Goal: Task Accomplishment & Management: Use online tool/utility

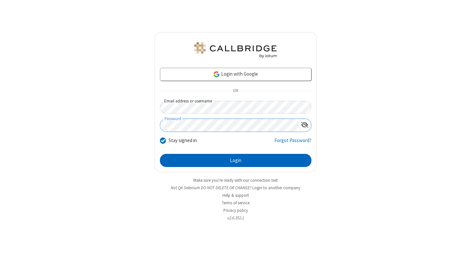
click at [236, 160] on button "Login" at bounding box center [236, 160] width 152 height 13
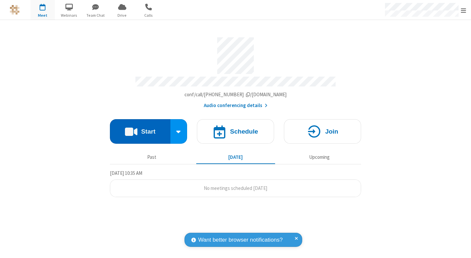
click at [140, 128] on button "Start" at bounding box center [140, 131] width 61 height 25
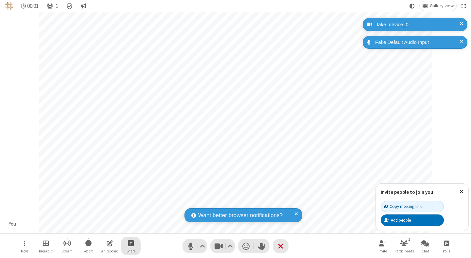
click at [131, 243] on span "Start sharing" at bounding box center [131, 243] width 6 height 8
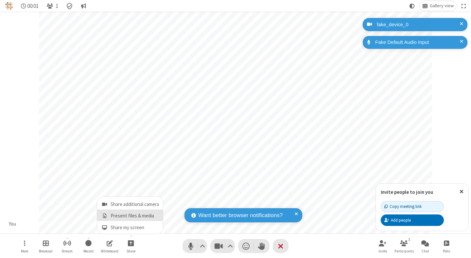
click at [104, 216] on span "Present files & media" at bounding box center [105, 216] width 8 height 6
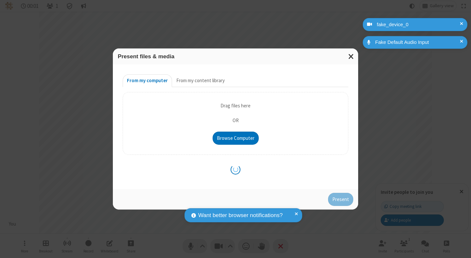
type input "C:\fakepath\doc_test.docx"
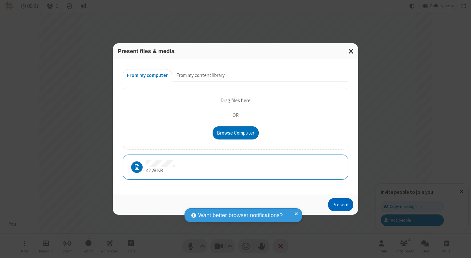
click at [341, 204] on button "Present" at bounding box center [340, 204] width 25 height 13
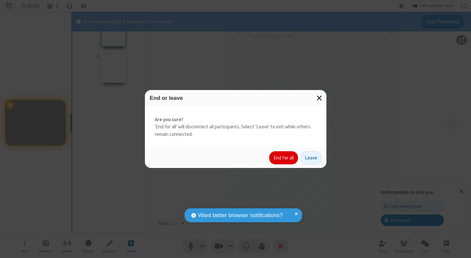
click at [284, 158] on button "End for all" at bounding box center [283, 157] width 29 height 13
